Goal: Entertainment & Leisure: Consume media (video, audio)

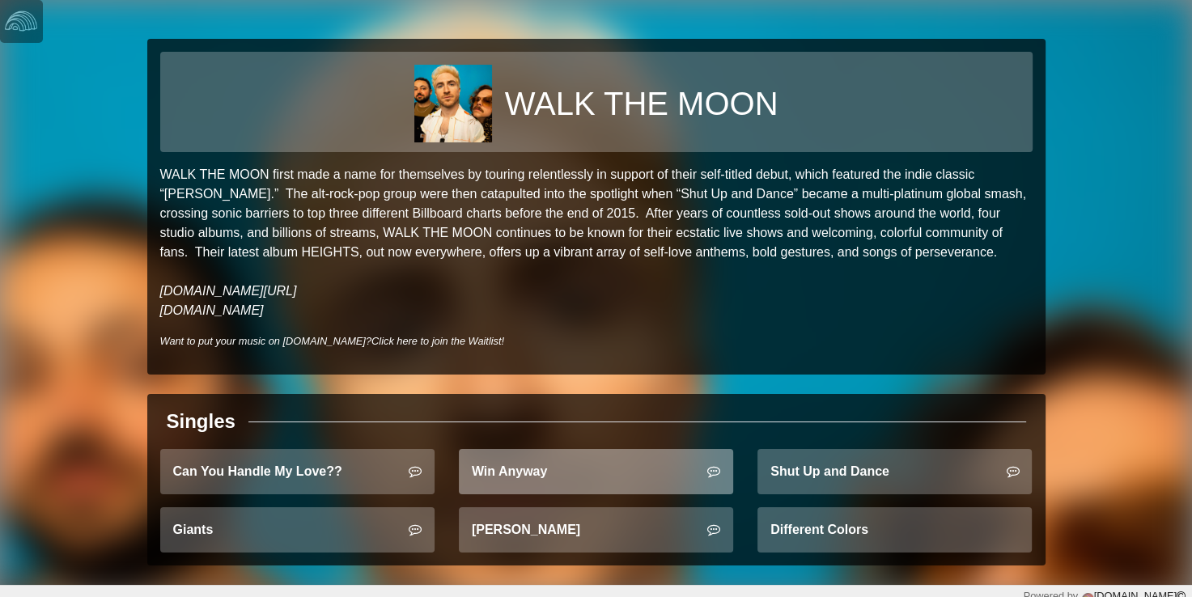
scroll to position [9, 0]
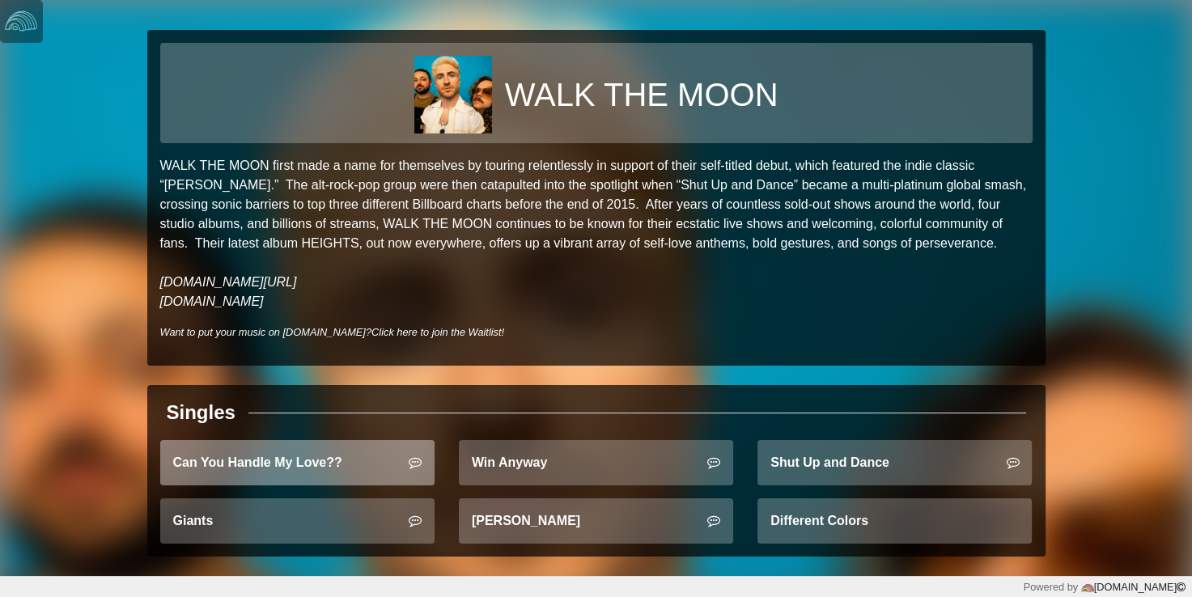
click at [325, 448] on link "Can You Handle My Love??" at bounding box center [297, 462] width 274 height 45
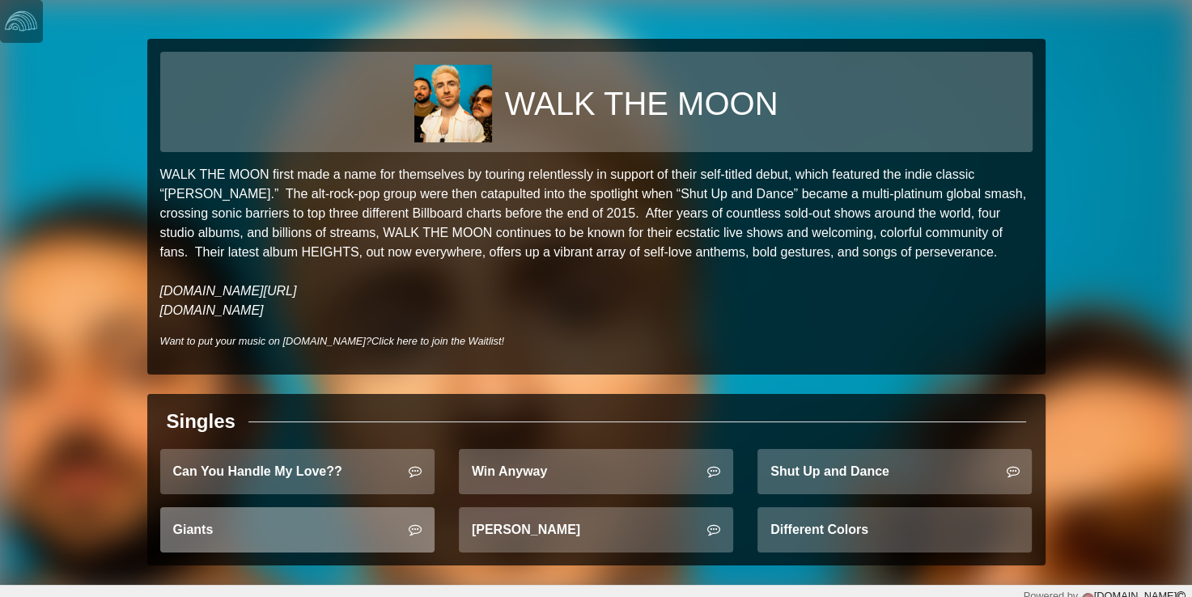
click at [214, 531] on link "Giants" at bounding box center [297, 530] width 274 height 45
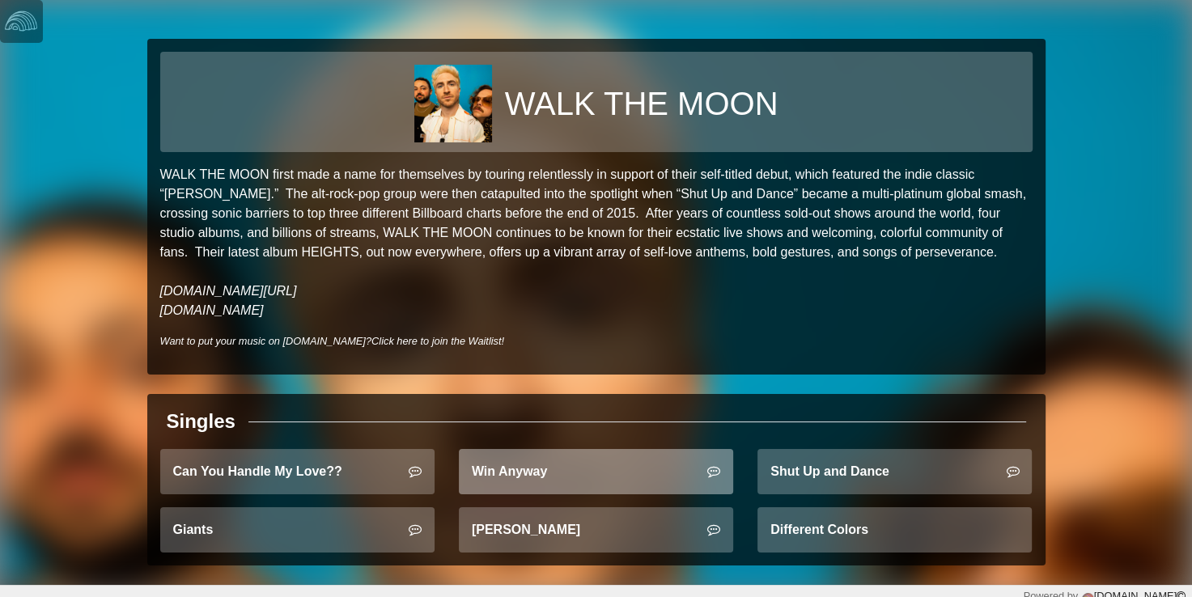
click at [650, 475] on link "Win Anyway" at bounding box center [596, 471] width 274 height 45
